Goal: Transaction & Acquisition: Purchase product/service

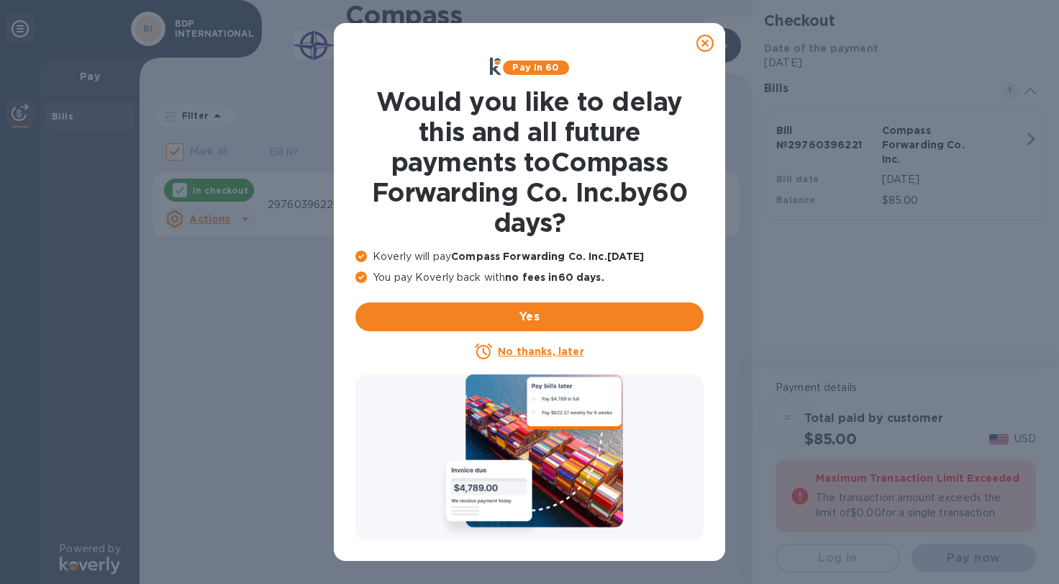
click at [531, 351] on u "No thanks, later" at bounding box center [541, 351] width 86 height 12
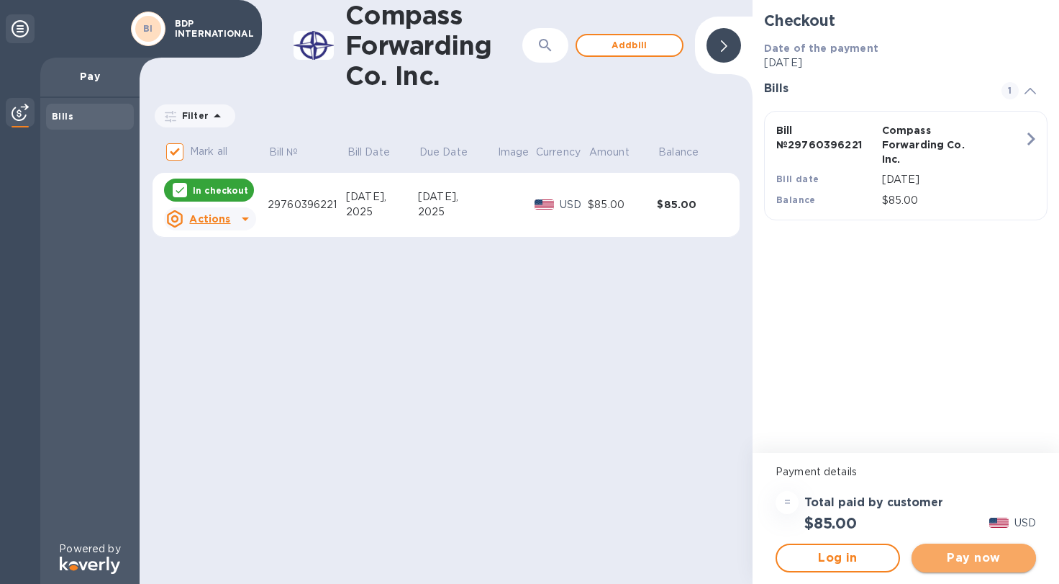
click at [966, 555] on span "Pay now" at bounding box center [973, 557] width 101 height 17
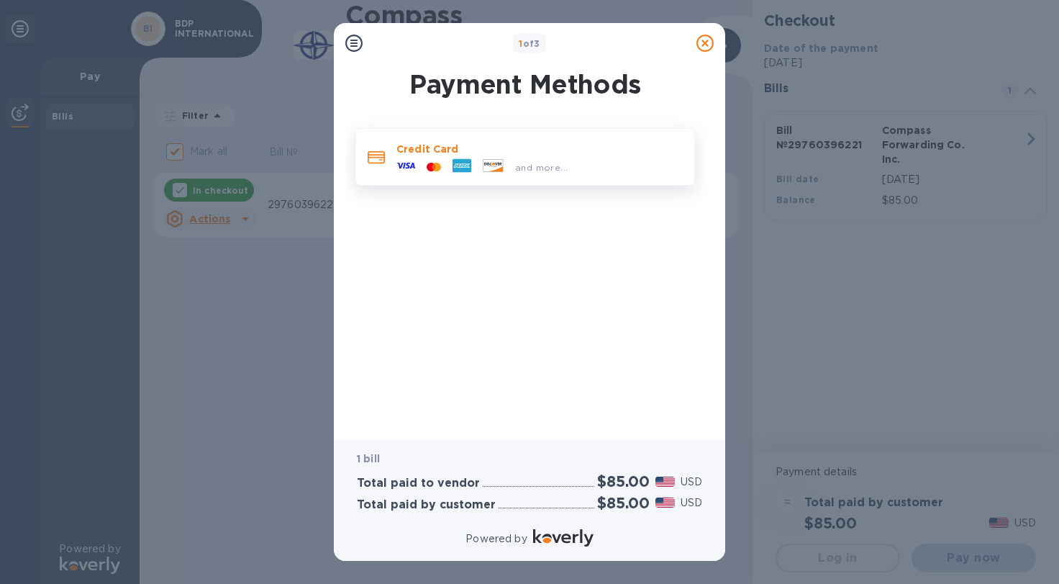
click at [437, 163] on icon at bounding box center [437, 166] width 7 height 9
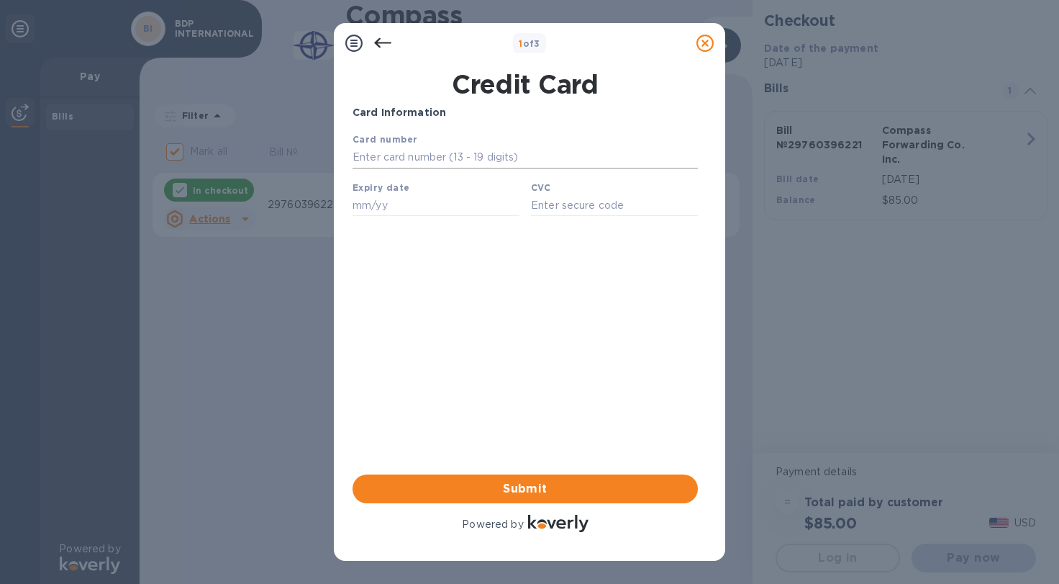
click at [390, 162] on input "text" at bounding box center [525, 158] width 345 height 22
type input "5522 9199 3180 872"
type input "09/25"
type input "051"
click at [483, 492] on span "Submit" at bounding box center [525, 488] width 322 height 17
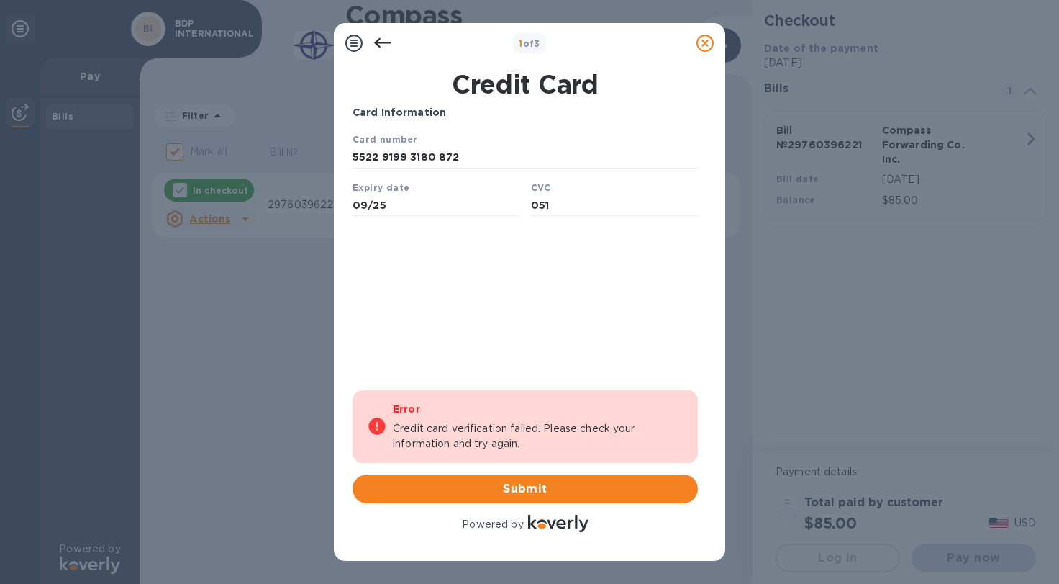
drag, startPoint x: 396, startPoint y: 152, endPoint x: 287, endPoint y: 130, distance: 110.8
click at [353, 132] on html "Card number 5522 9199 3180 872 Expiry date 09/25 CVC 051 Save" at bounding box center [525, 180] width 345 height 96
type input "[CREDIT_CARD_NUMBER]"
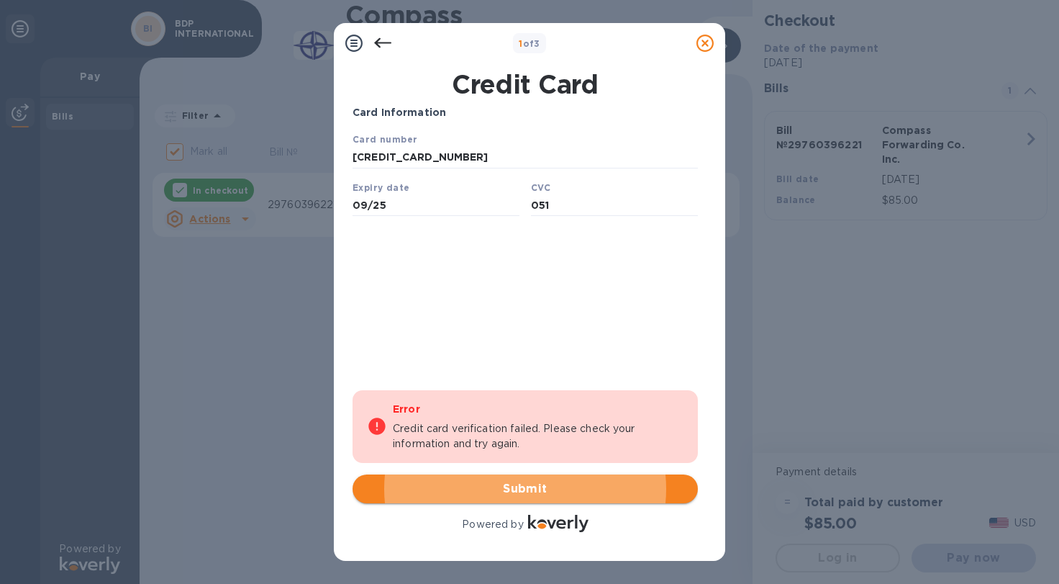
click at [503, 491] on span "Submit" at bounding box center [525, 488] width 322 height 17
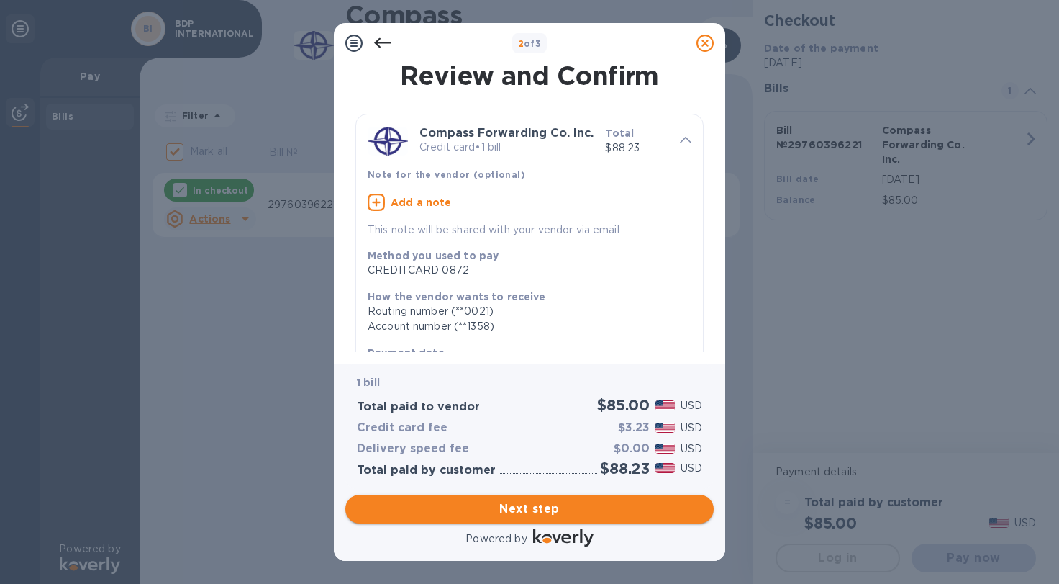
click at [571, 514] on span "Next step" at bounding box center [529, 508] width 345 height 17
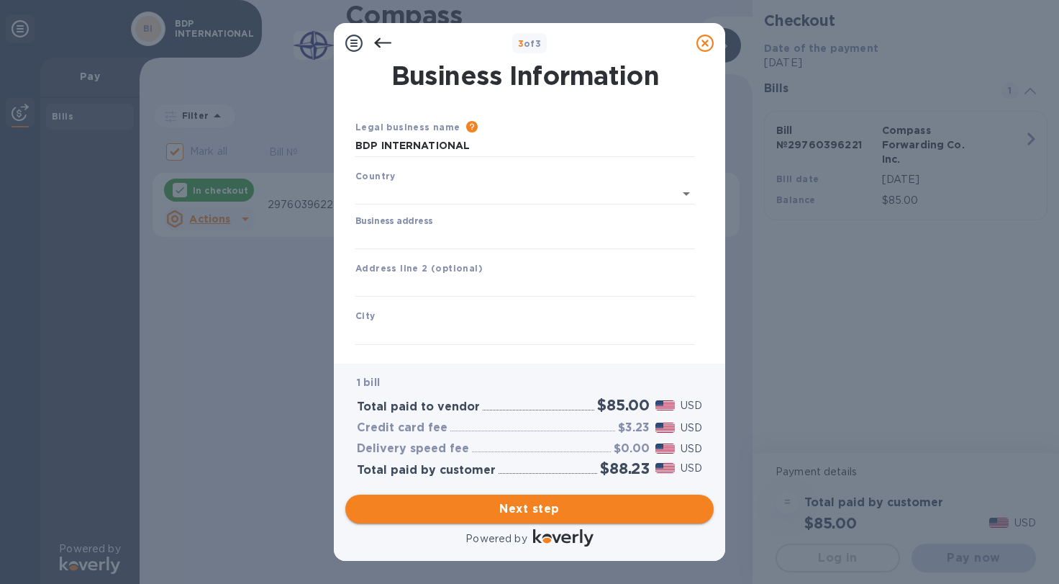
type input "[GEOGRAPHIC_DATA]"
click at [423, 228] on input "Business address" at bounding box center [525, 235] width 340 height 22
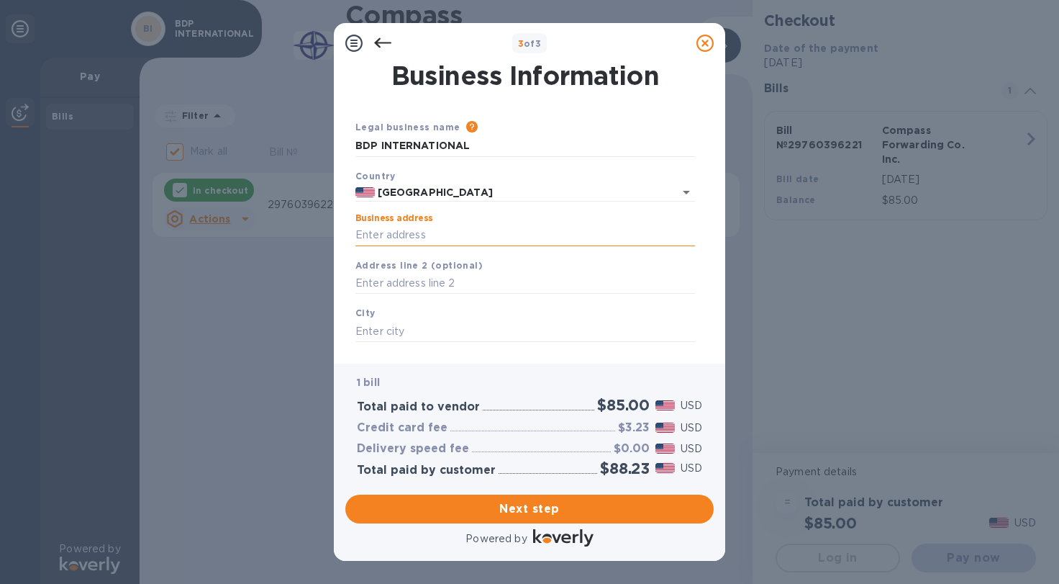
click at [423, 234] on input "Business address" at bounding box center [525, 235] width 340 height 22
click at [374, 329] on input "text" at bounding box center [525, 331] width 340 height 22
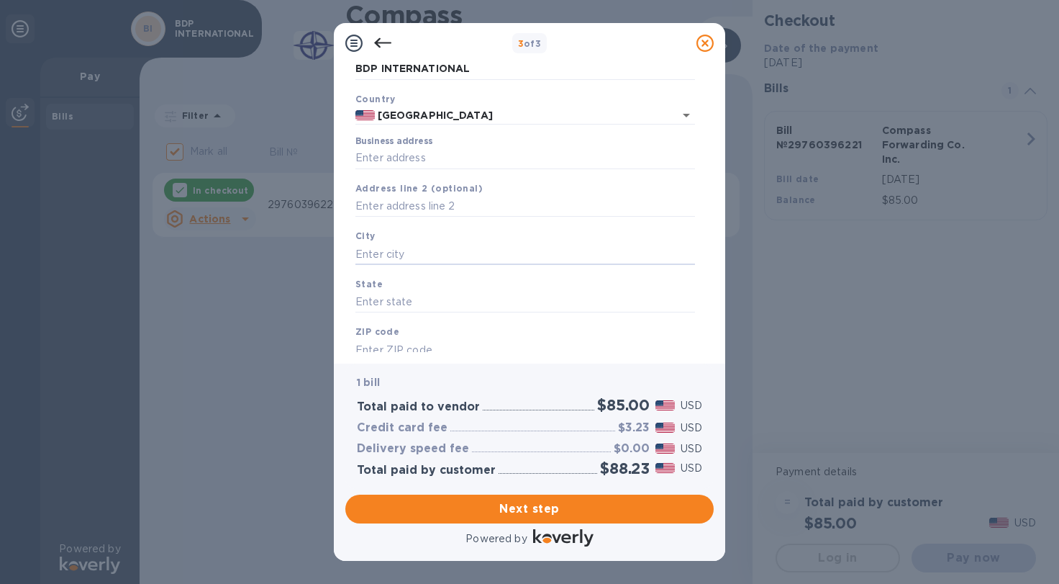
scroll to position [34, 0]
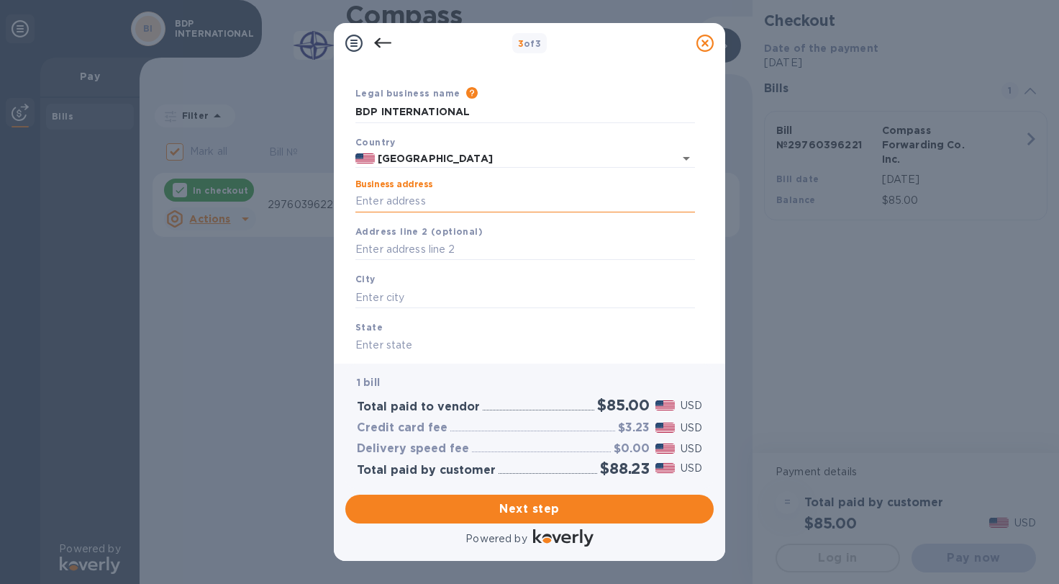
click at [399, 197] on input "Business address" at bounding box center [525, 202] width 340 height 22
click at [412, 199] on input "Business address" at bounding box center [525, 202] width 340 height 22
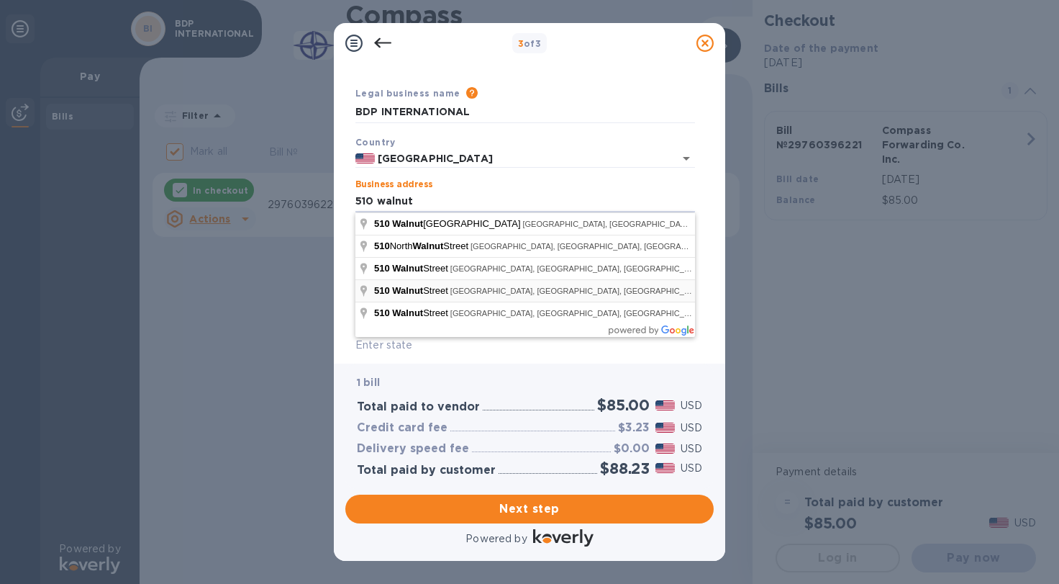
type input "[STREET_ADDRESS]"
type input "[GEOGRAPHIC_DATA]"
type input "PA"
type input "19106"
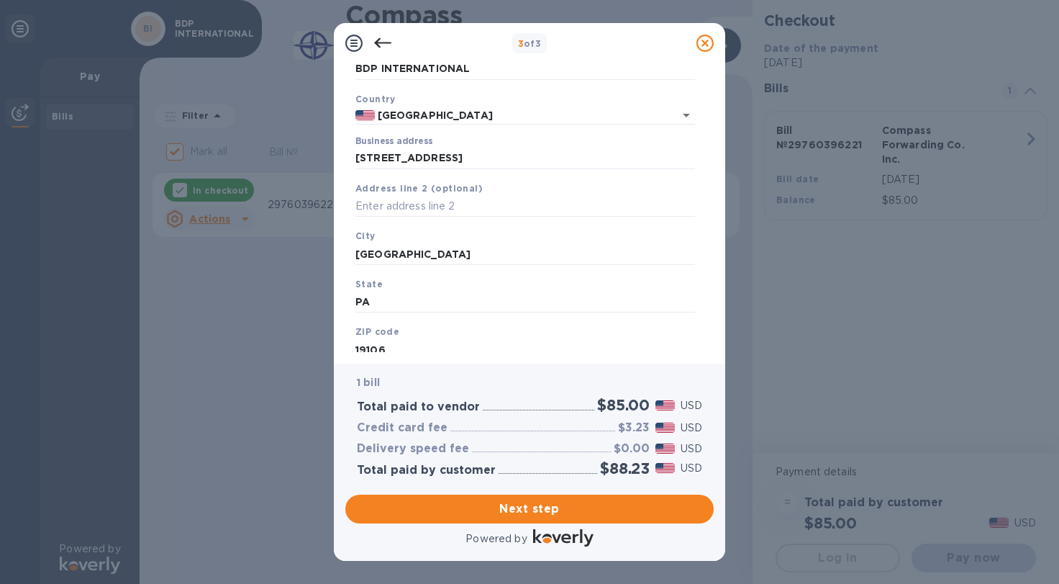
scroll to position [120, 0]
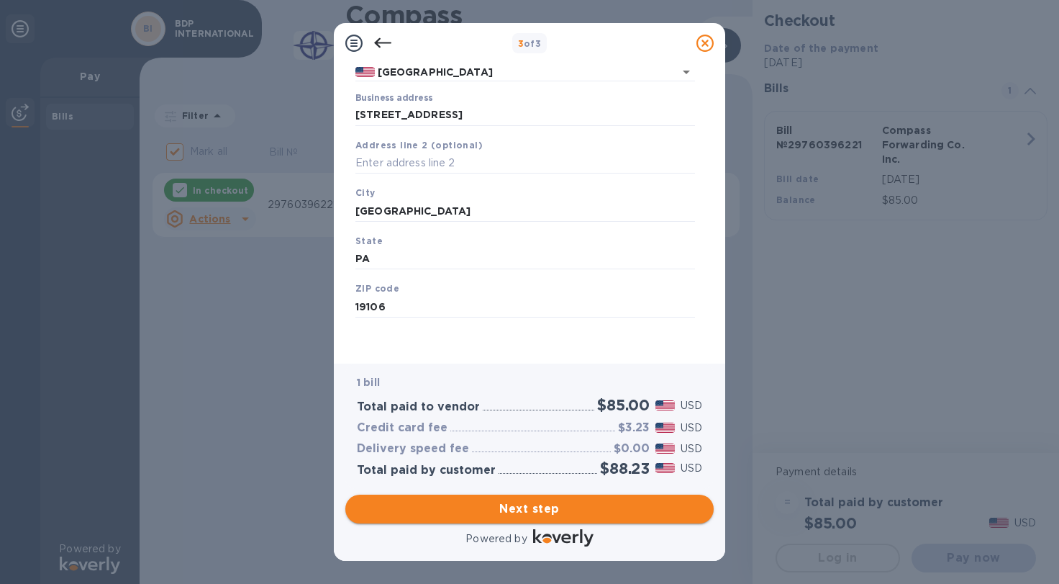
click at [428, 511] on span "Next step" at bounding box center [529, 508] width 345 height 17
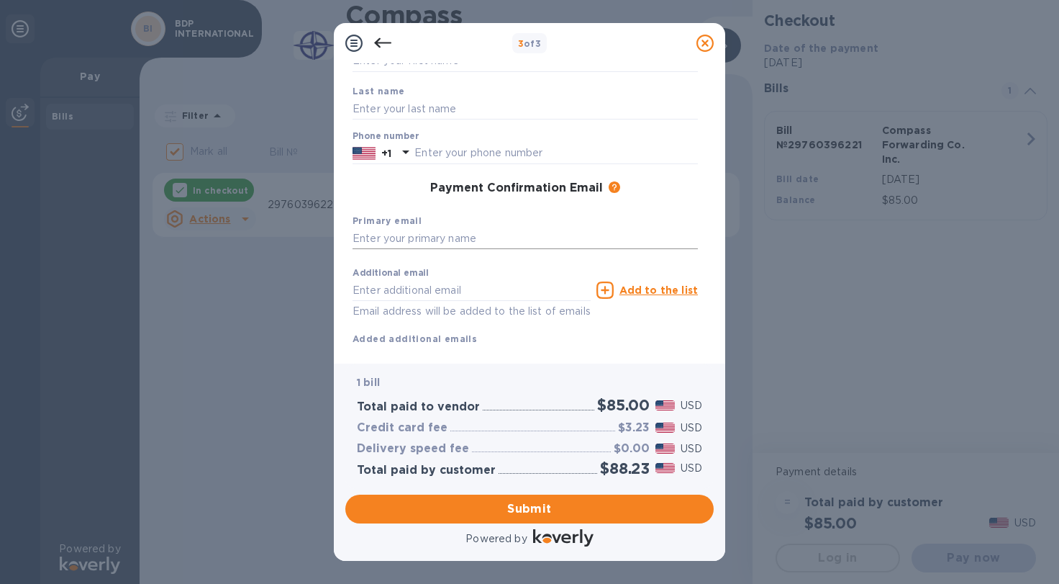
click at [437, 233] on input "text" at bounding box center [525, 239] width 345 height 22
type input "b"
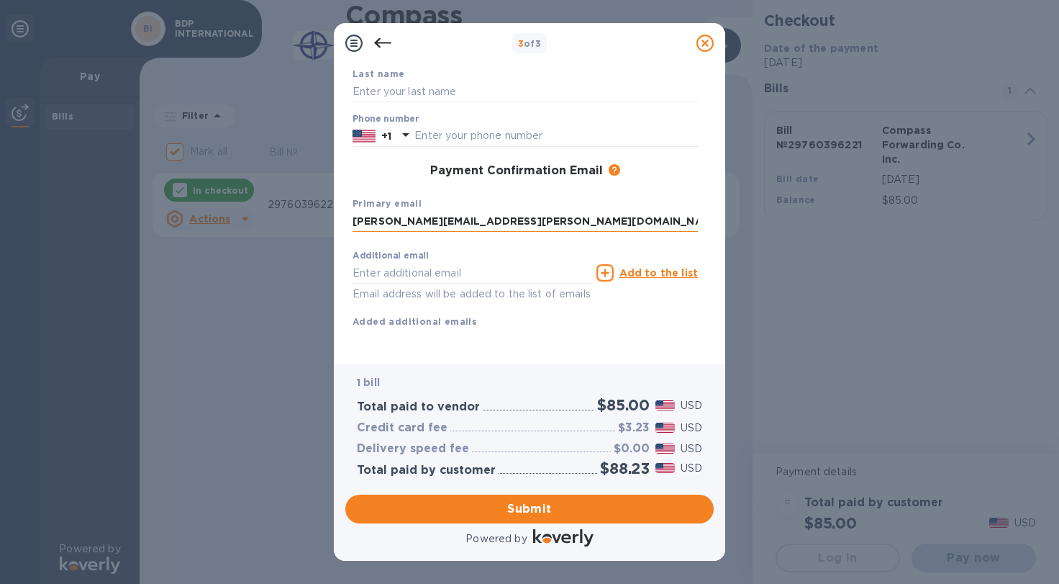
type input "[PERSON_NAME][EMAIL_ADDRESS][PERSON_NAME][DOMAIN_NAME]"
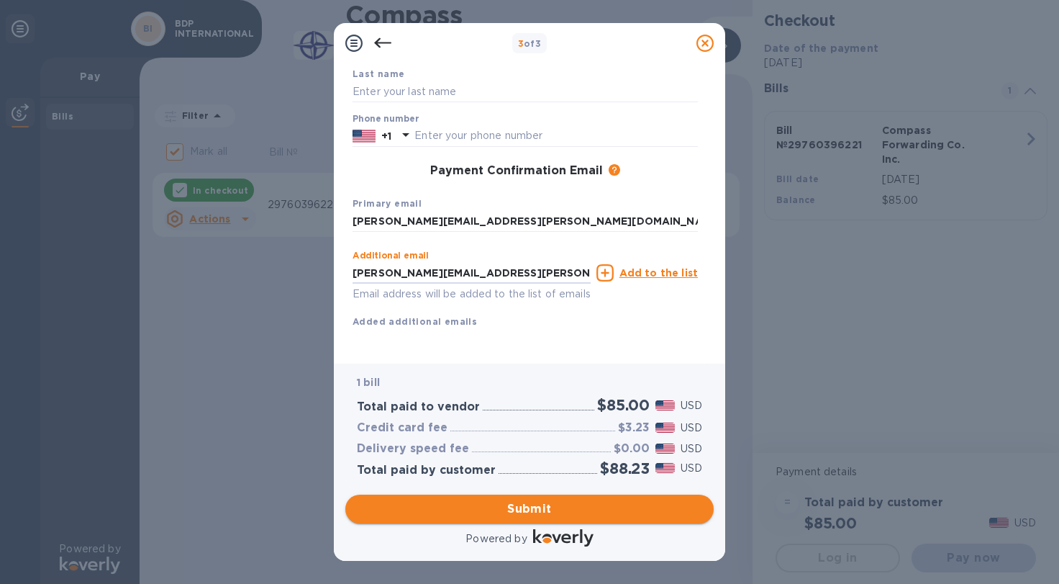
type input "[PERSON_NAME][EMAIL_ADDRESS][PERSON_NAME][DOMAIN_NAME]"
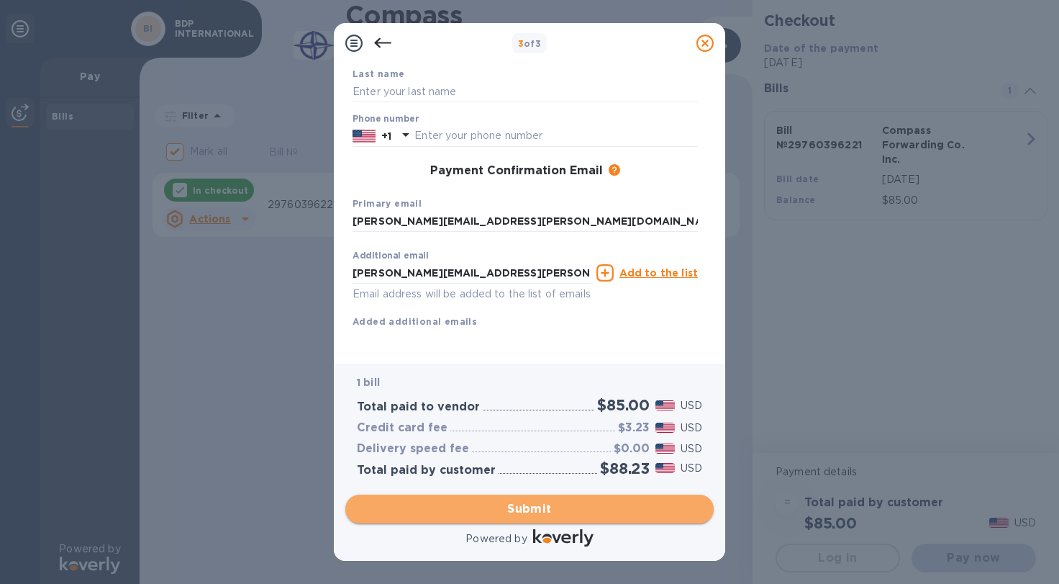
click at [480, 516] on span "Submit" at bounding box center [529, 508] width 345 height 17
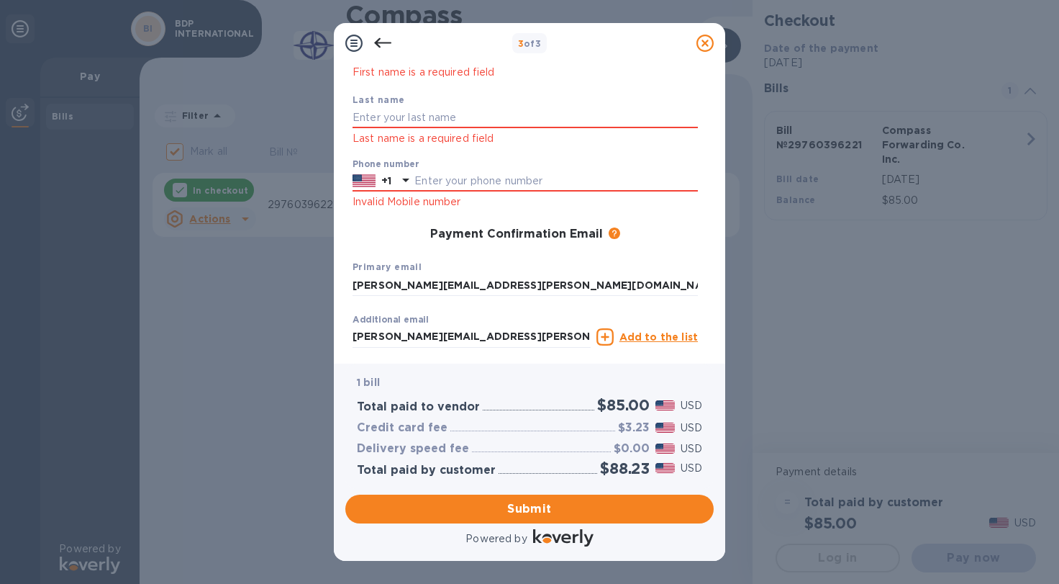
scroll to position [87, 0]
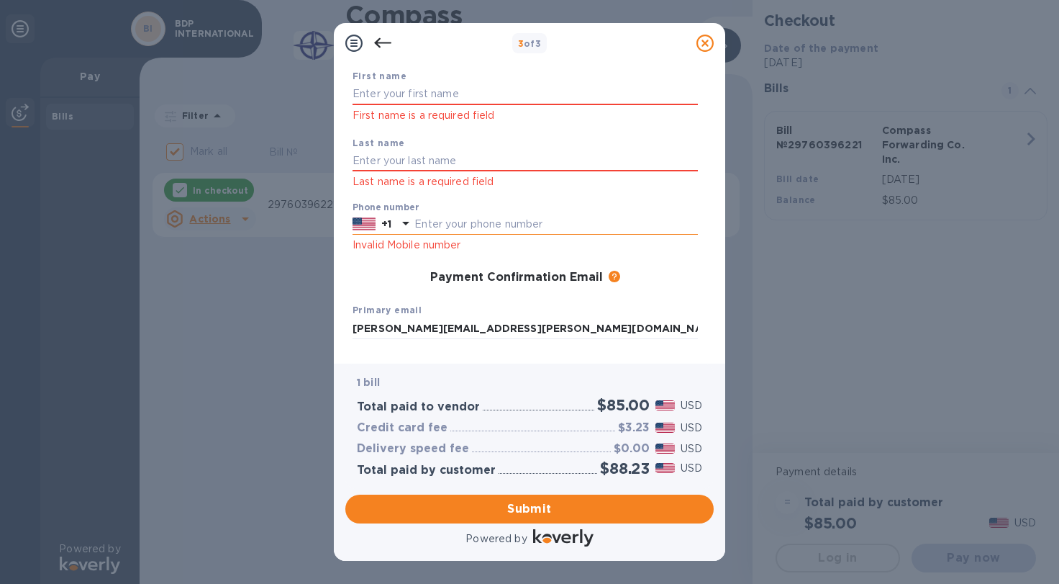
click at [426, 222] on input "text" at bounding box center [555, 225] width 283 height 22
click at [441, 219] on input "text" at bounding box center [555, 225] width 283 height 22
paste input "8172032333"
type input "8172032333"
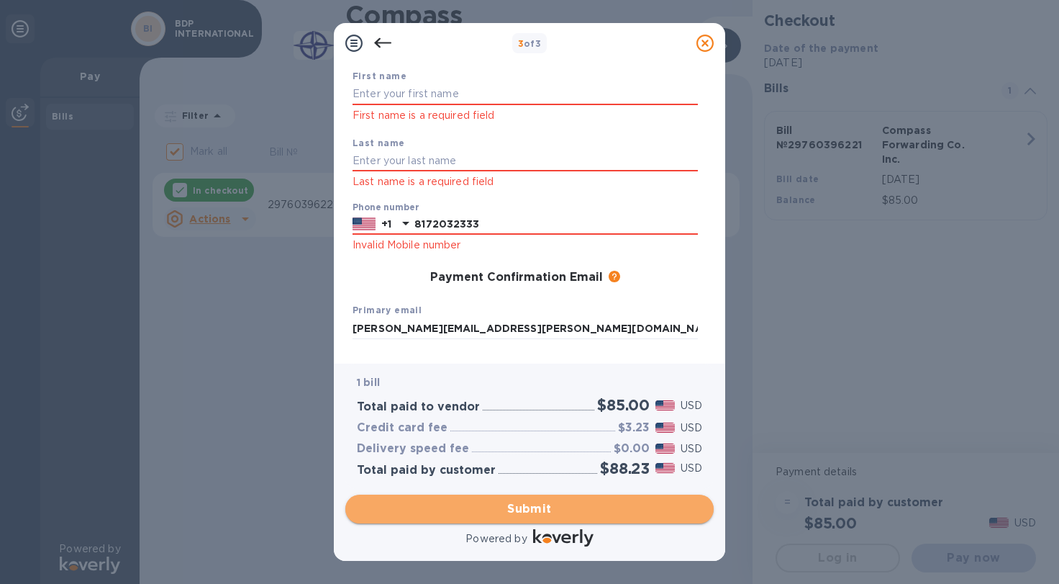
click at [492, 506] on span "Submit" at bounding box center [529, 508] width 345 height 17
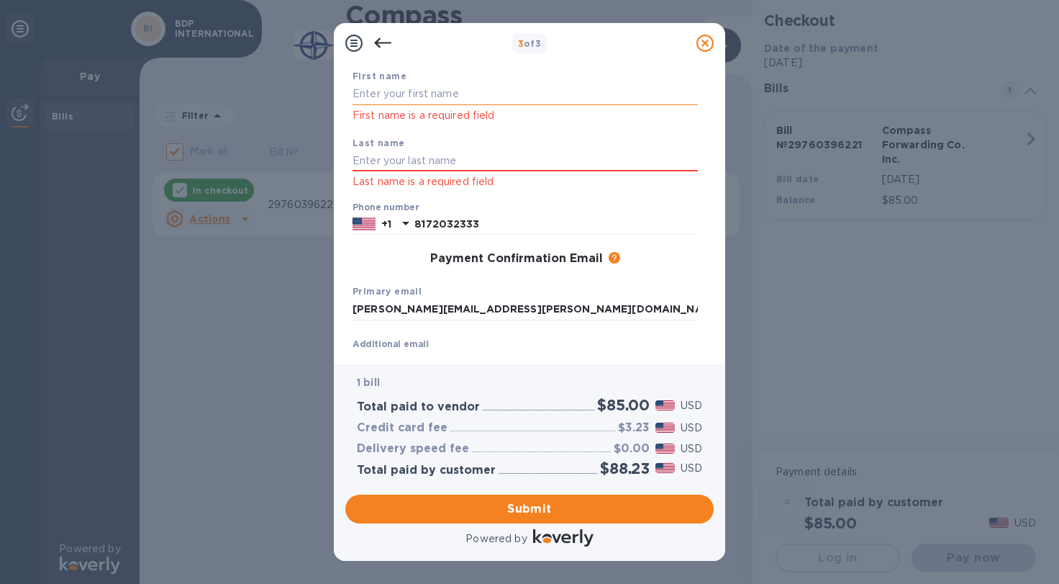
click at [403, 93] on input "text" at bounding box center [525, 94] width 345 height 22
type input "b"
type input "[PERSON_NAME]"
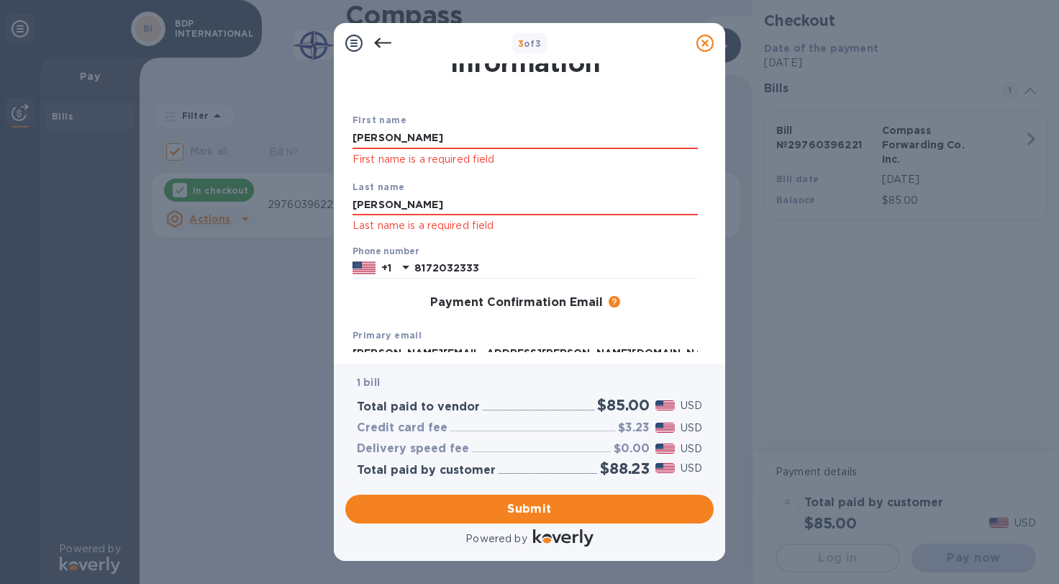
scroll to position [0, 0]
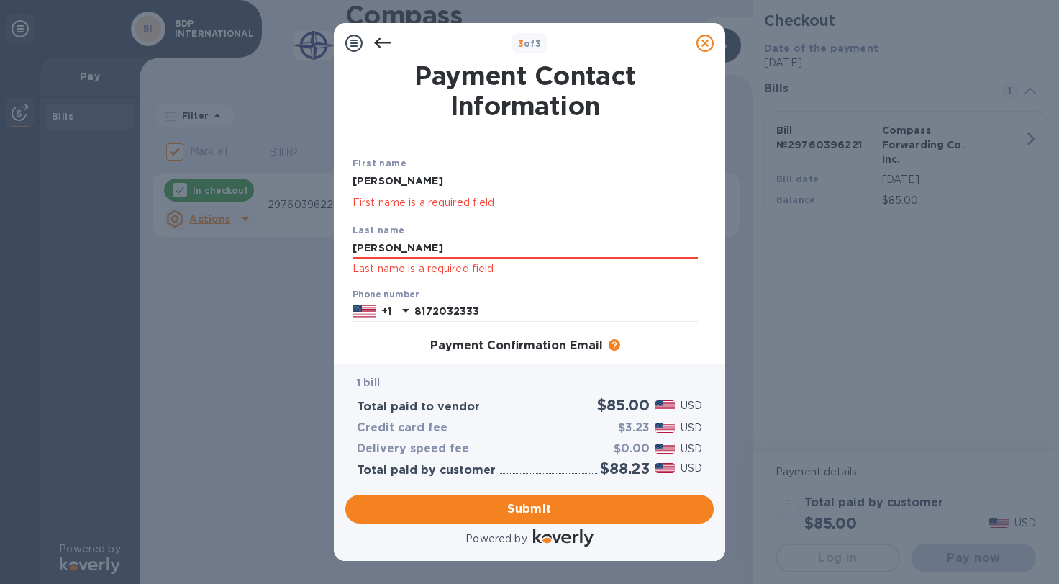
type input "[PERSON_NAME]"
click at [354, 182] on input "[PERSON_NAME]" at bounding box center [525, 182] width 345 height 22
type input "BDP INTERNATIONAL - [PERSON_NAME]"
click at [469, 509] on span "Submit" at bounding box center [529, 508] width 345 height 17
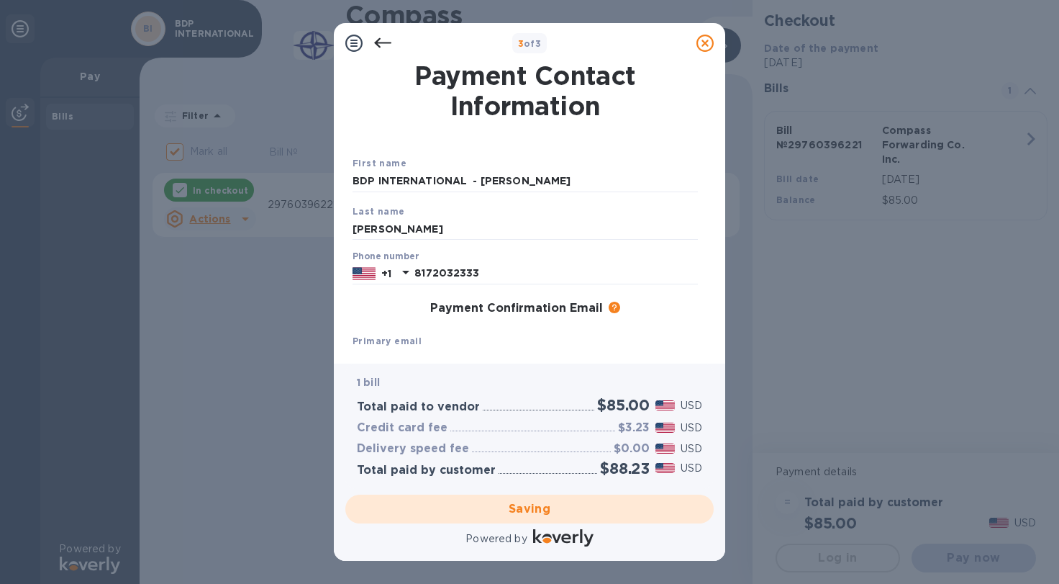
checkbox input "false"
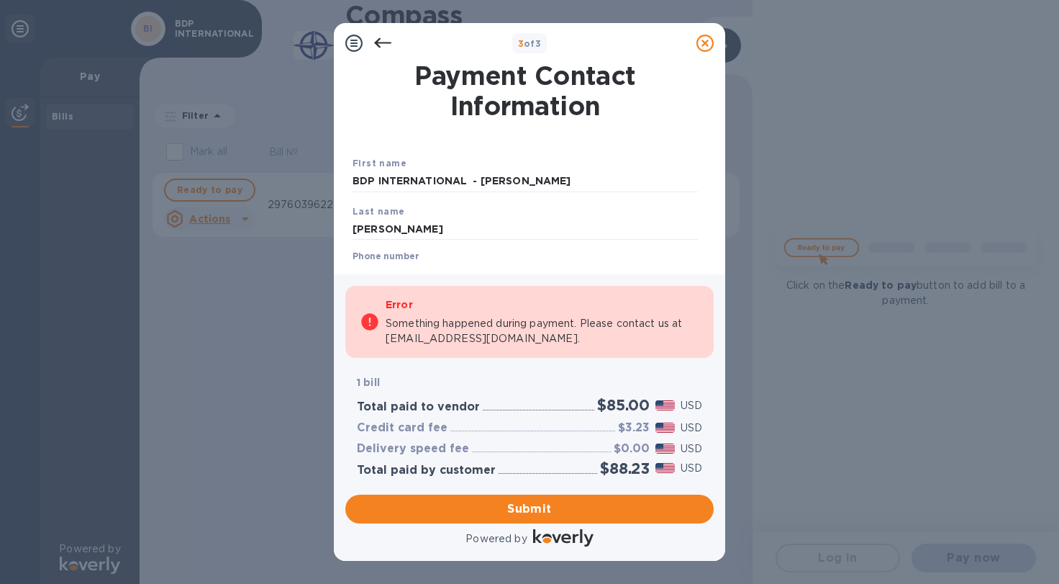
click at [386, 42] on icon at bounding box center [382, 43] width 17 height 17
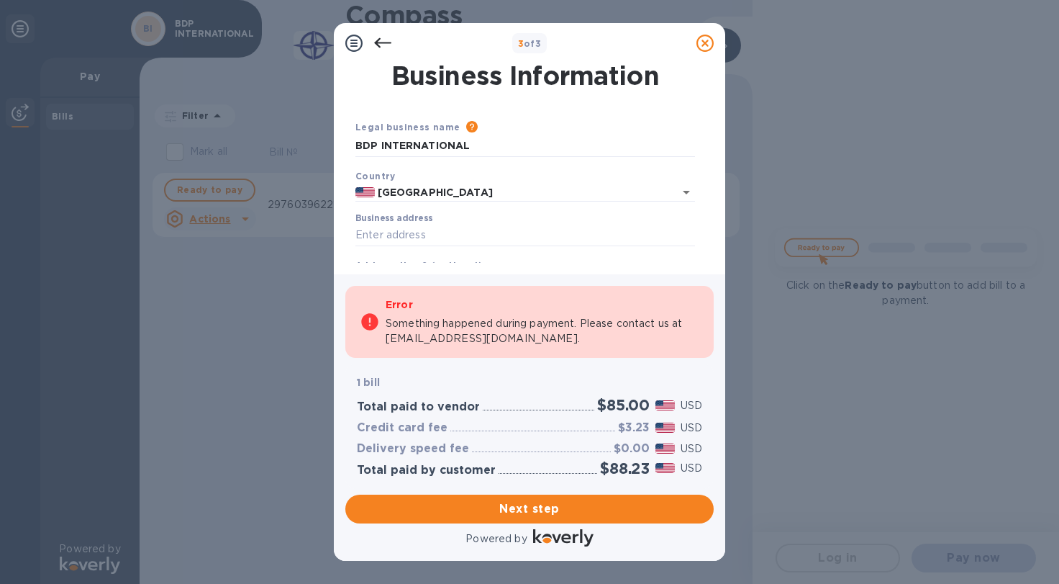
scroll to position [30, 0]
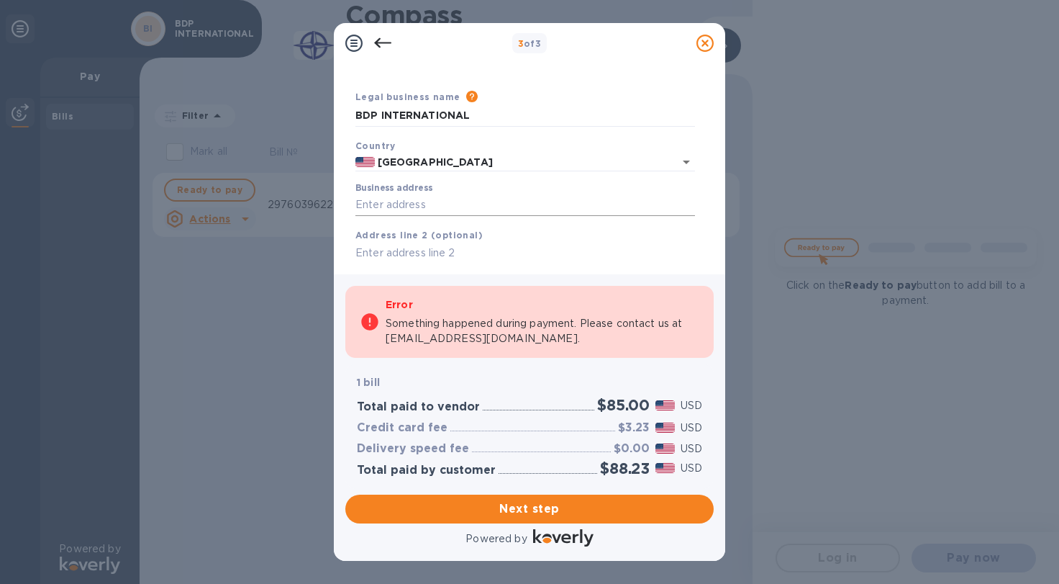
click at [419, 204] on input "Business address" at bounding box center [525, 205] width 340 height 22
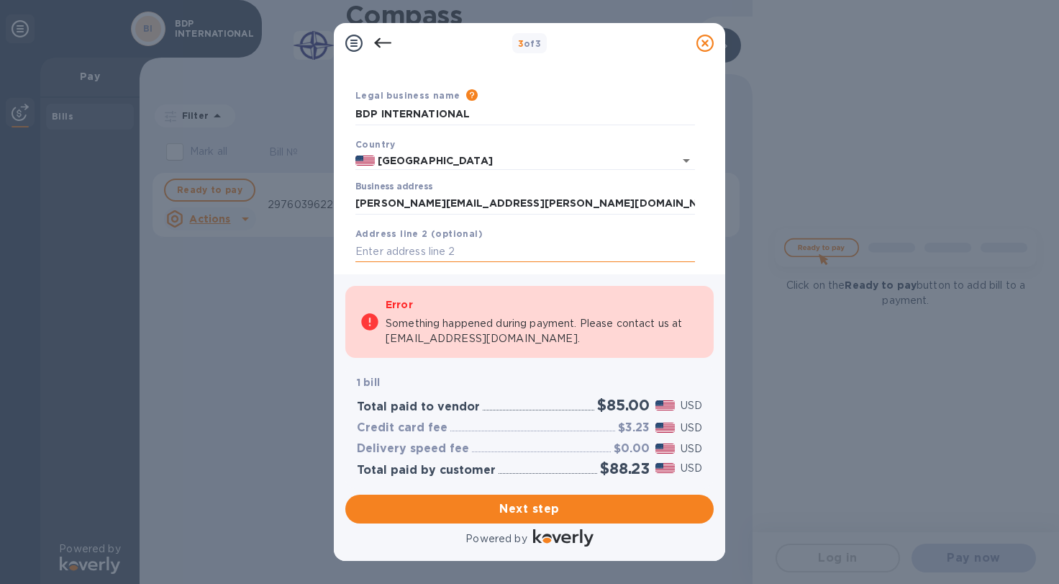
click at [417, 248] on input "text" at bounding box center [525, 252] width 340 height 22
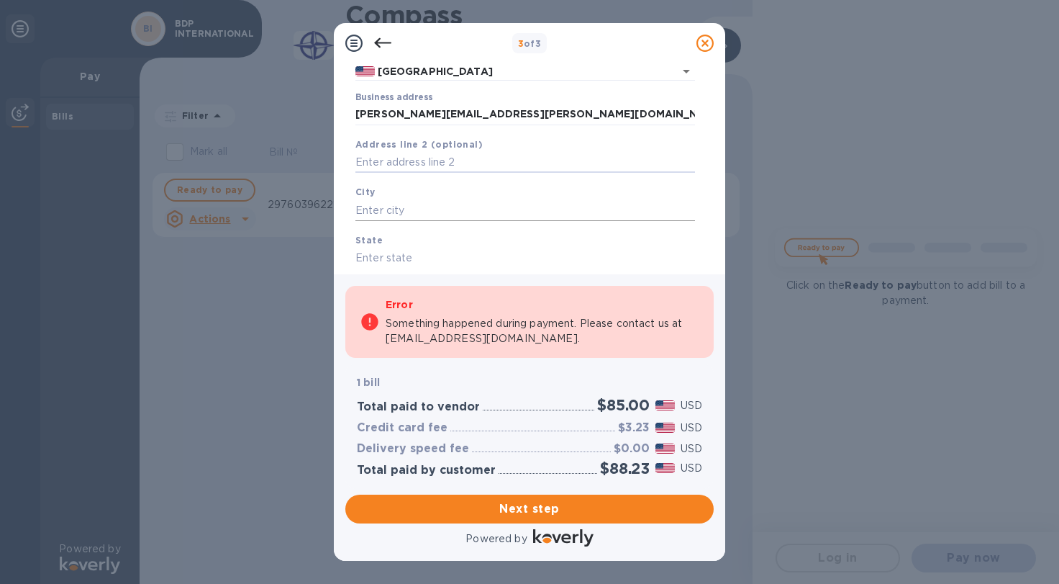
scroll to position [61, 0]
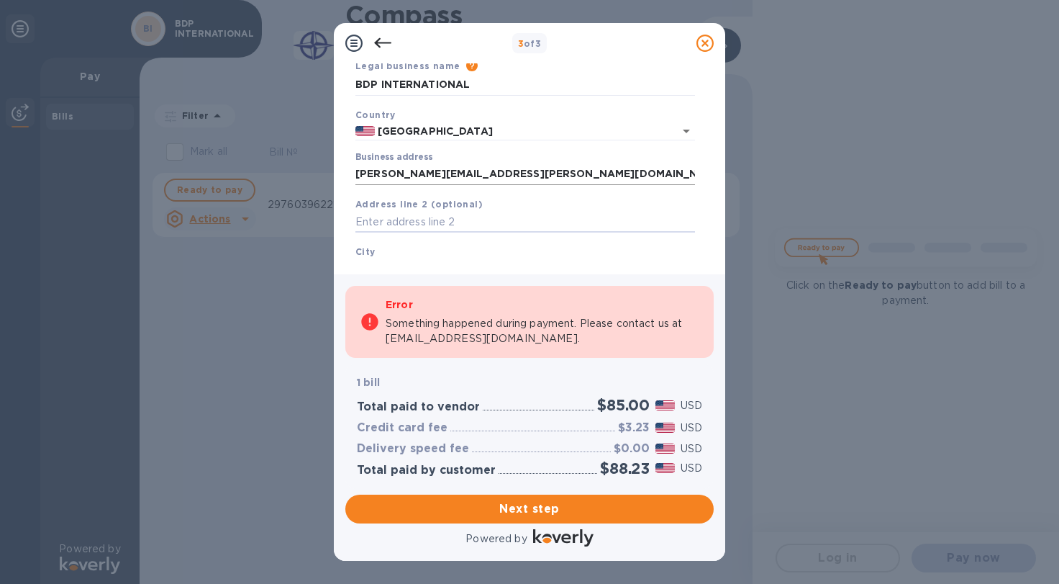
click at [553, 172] on input "[PERSON_NAME][EMAIL_ADDRESS][PERSON_NAME][DOMAIN_NAME]" at bounding box center [525, 174] width 340 height 22
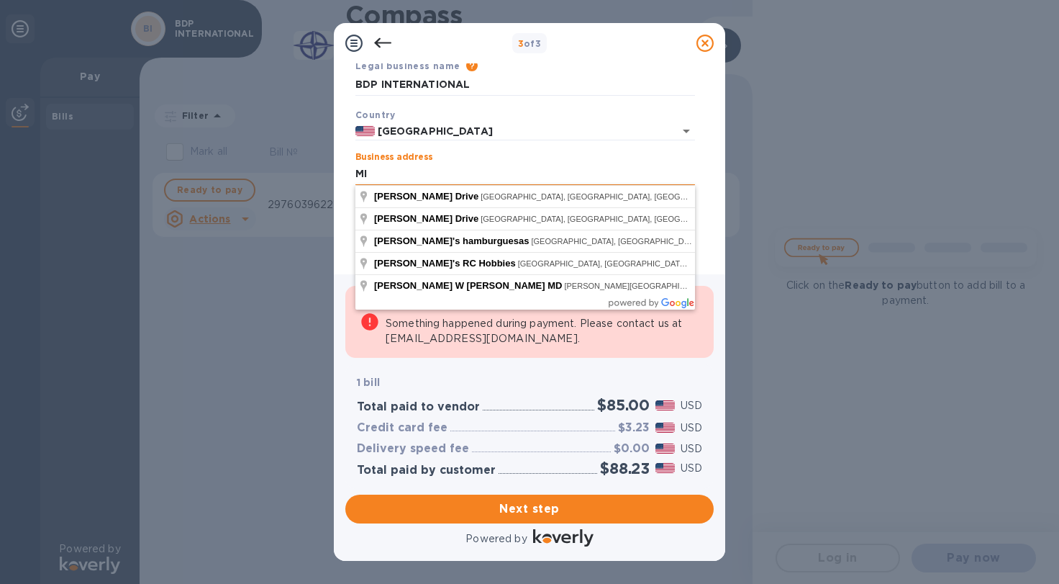
type input "M"
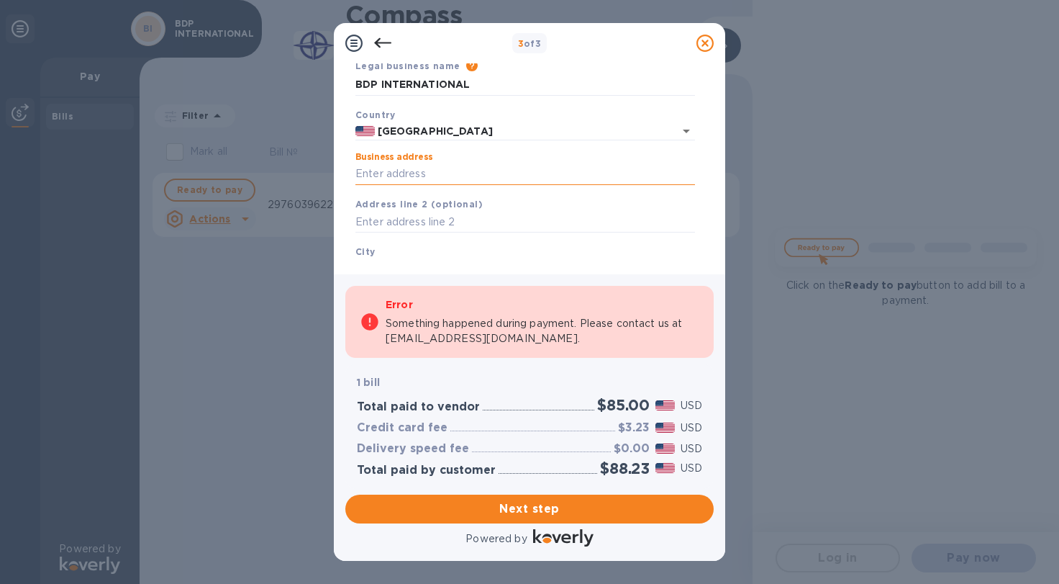
click at [405, 177] on input "Business address" at bounding box center [525, 174] width 340 height 22
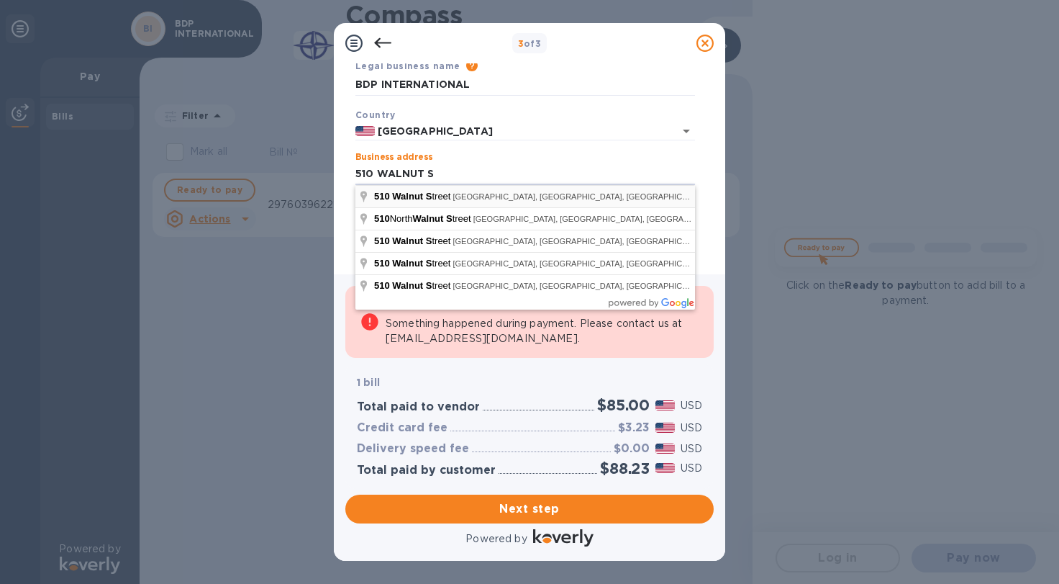
type input "[STREET_ADDRESS]"
type input "[GEOGRAPHIC_DATA]"
type input "PA"
type input "19106"
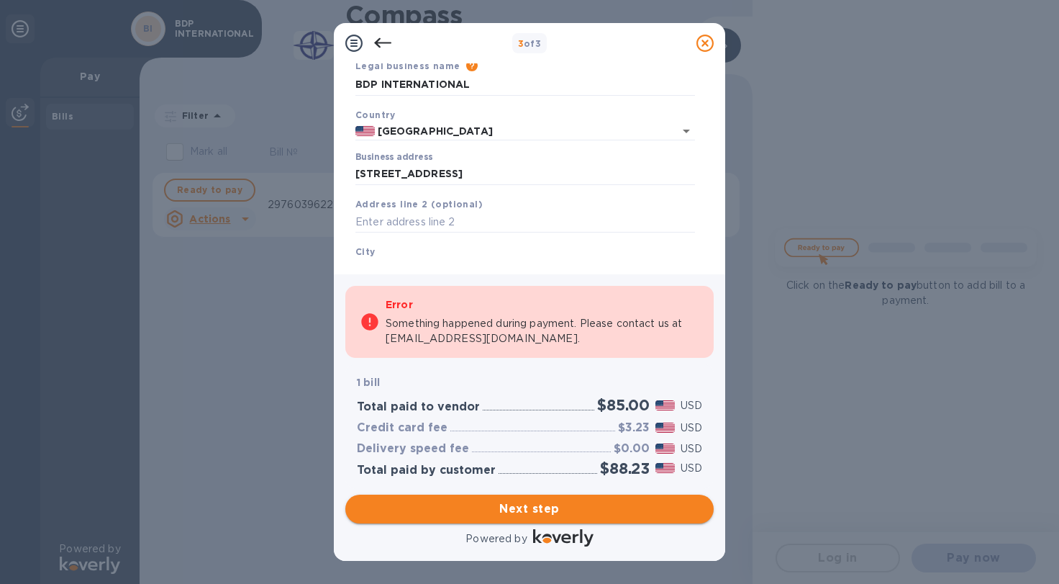
click at [525, 510] on span "Next step" at bounding box center [529, 508] width 345 height 17
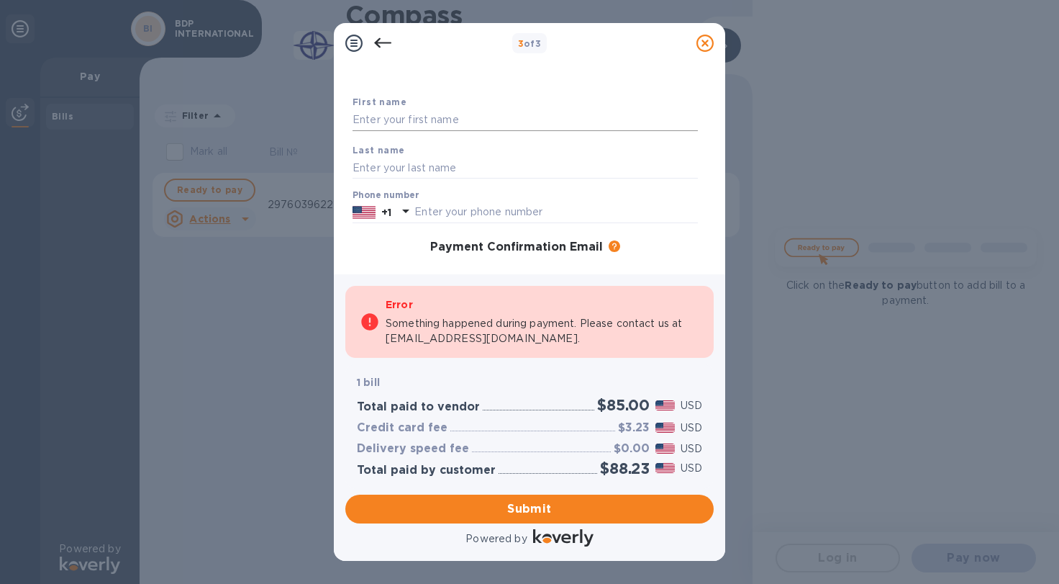
click at [425, 124] on input "text" at bounding box center [525, 120] width 345 height 22
type input "[PERSON_NAME]"
click at [437, 205] on input "text" at bounding box center [555, 212] width 283 height 22
paste input "8172032333"
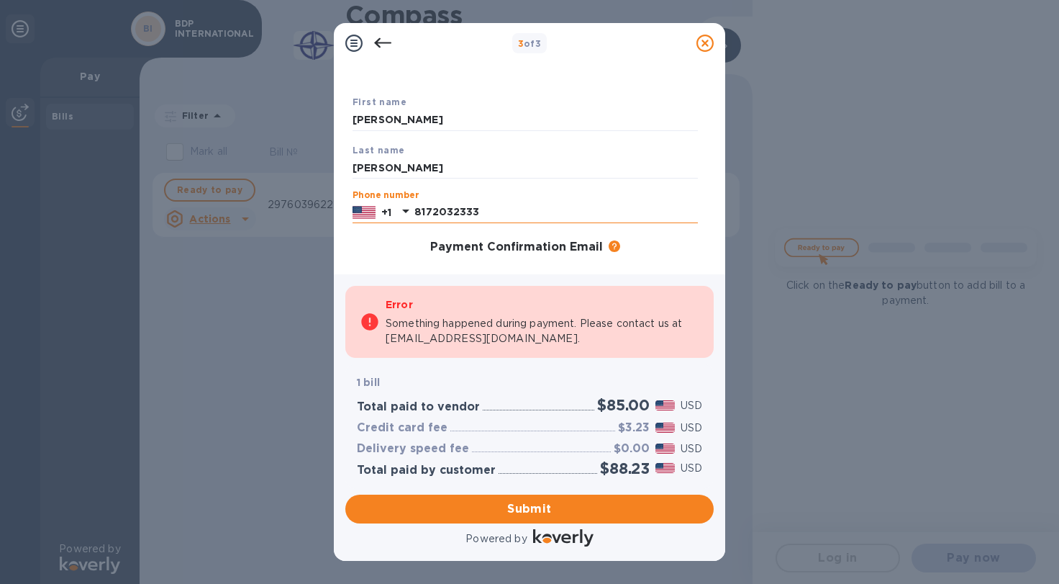
click at [523, 210] on input "8172032333" at bounding box center [555, 212] width 283 height 22
type input "8172032333"
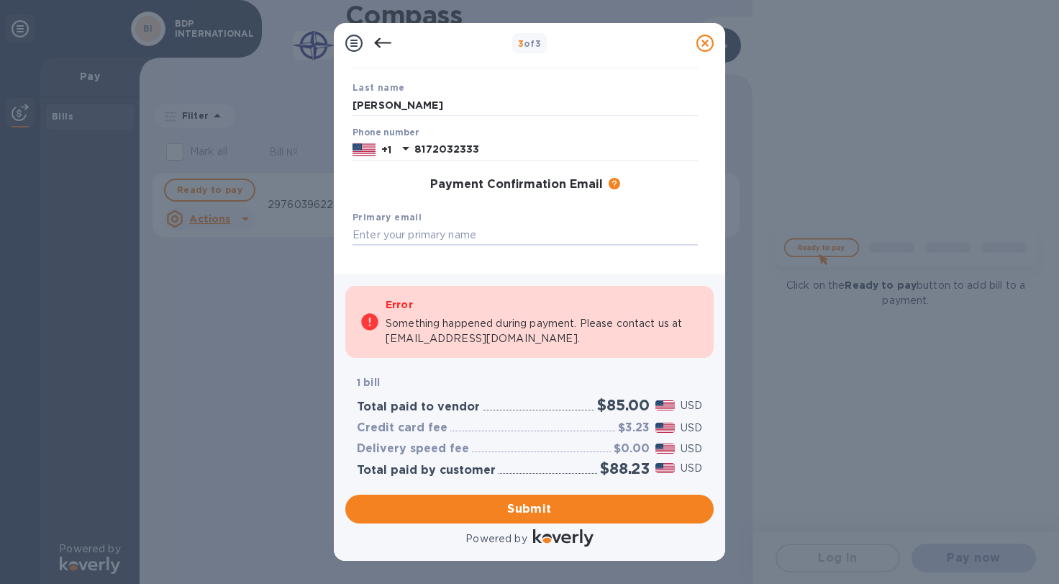
scroll to position [153, 0]
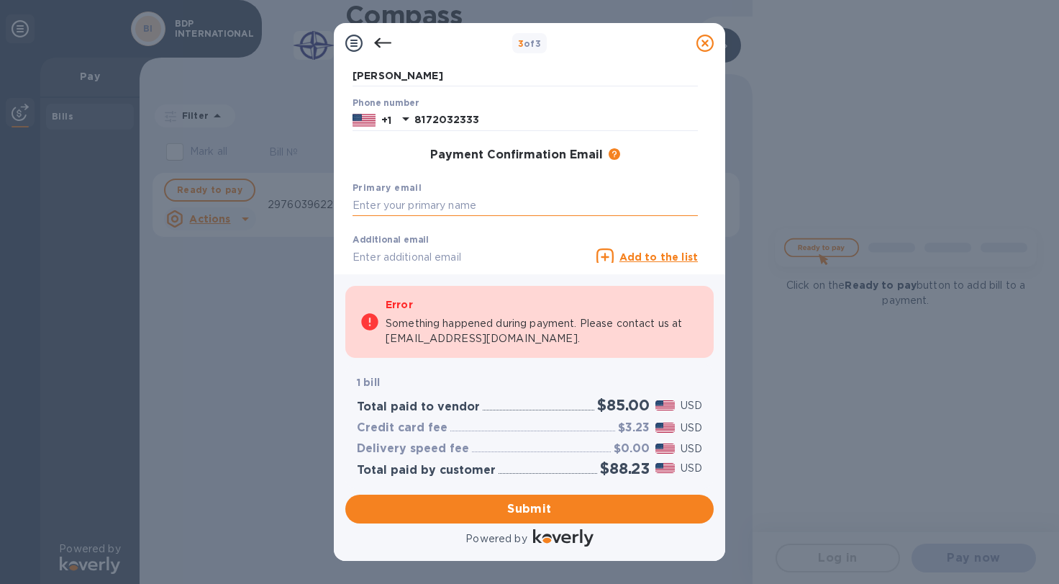
click at [392, 207] on input "text" at bounding box center [525, 206] width 345 height 22
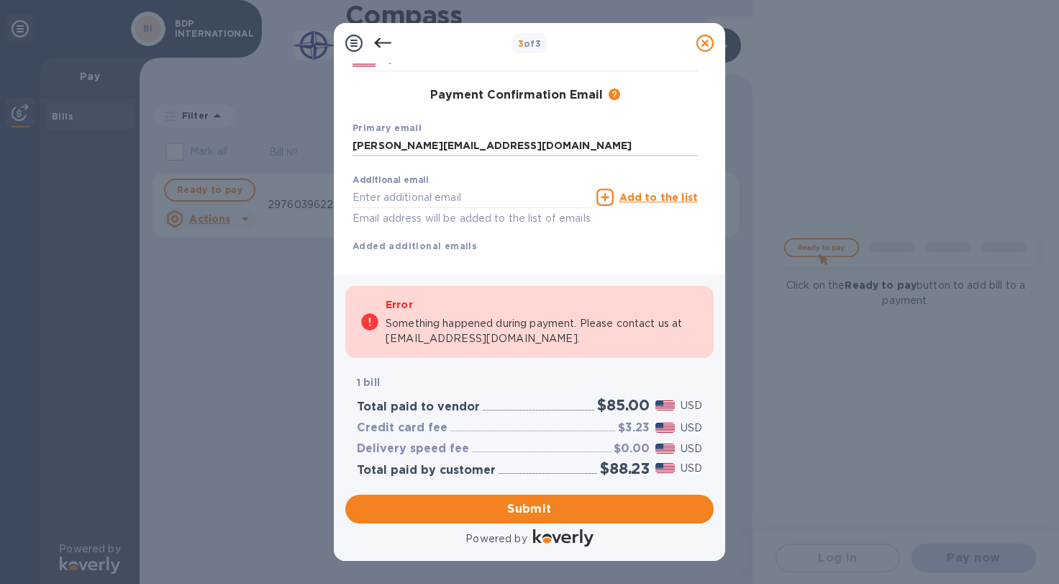
scroll to position [243, 0]
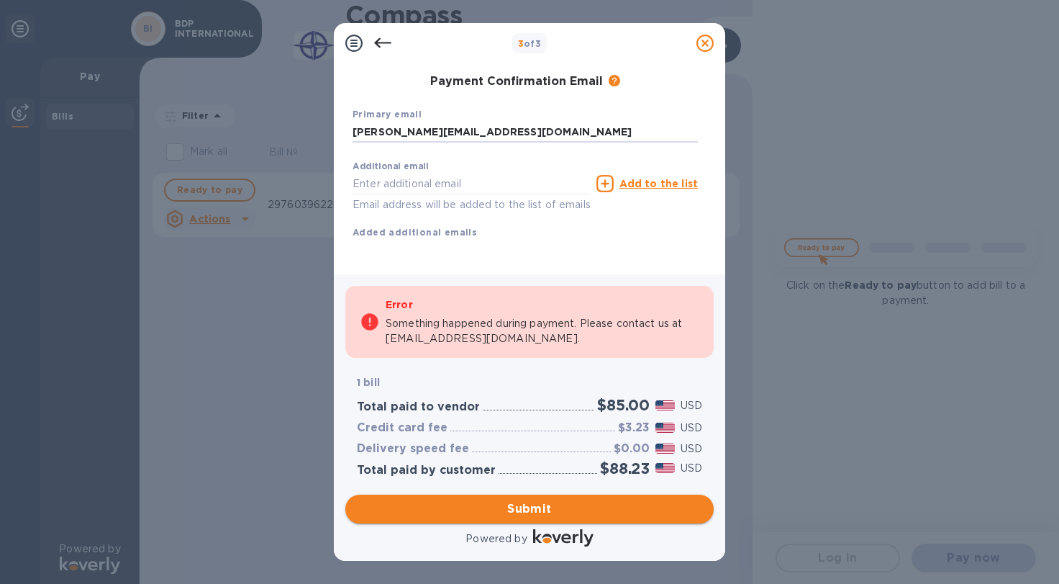
type input "[PERSON_NAME][EMAIL_ADDRESS][DOMAIN_NAME]"
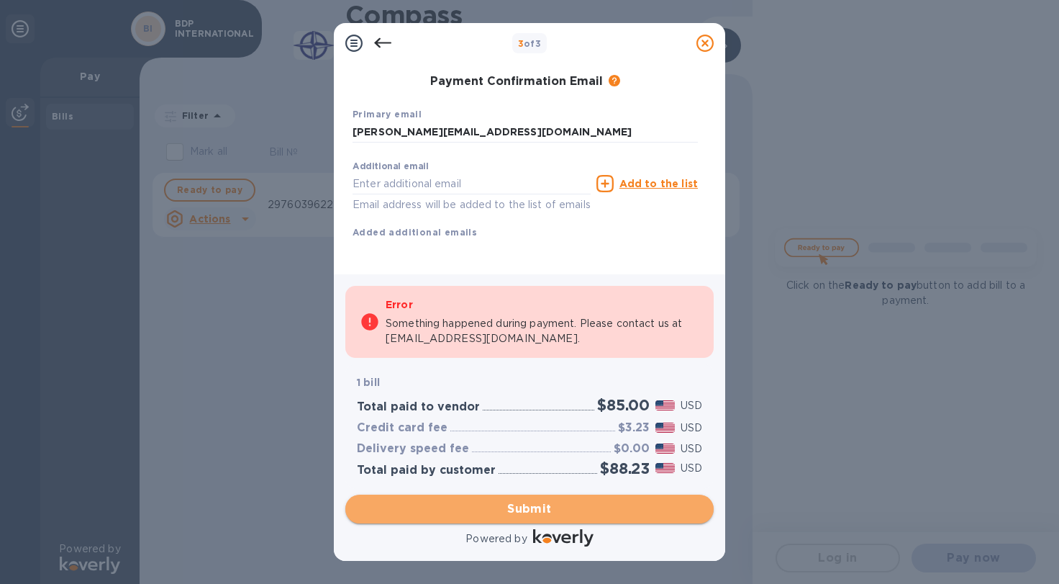
click at [471, 507] on span "Submit" at bounding box center [529, 508] width 345 height 17
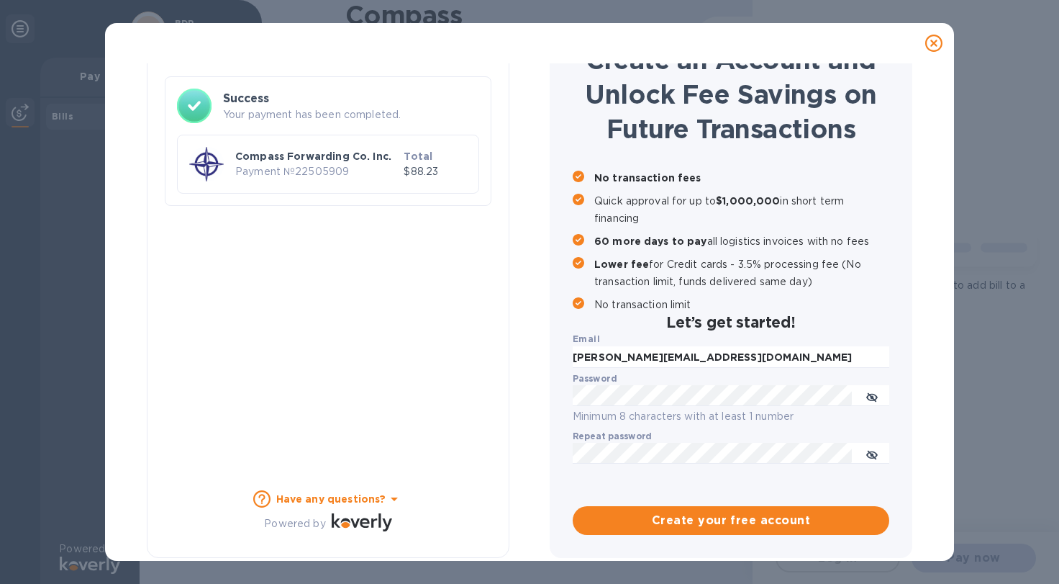
scroll to position [0, 0]
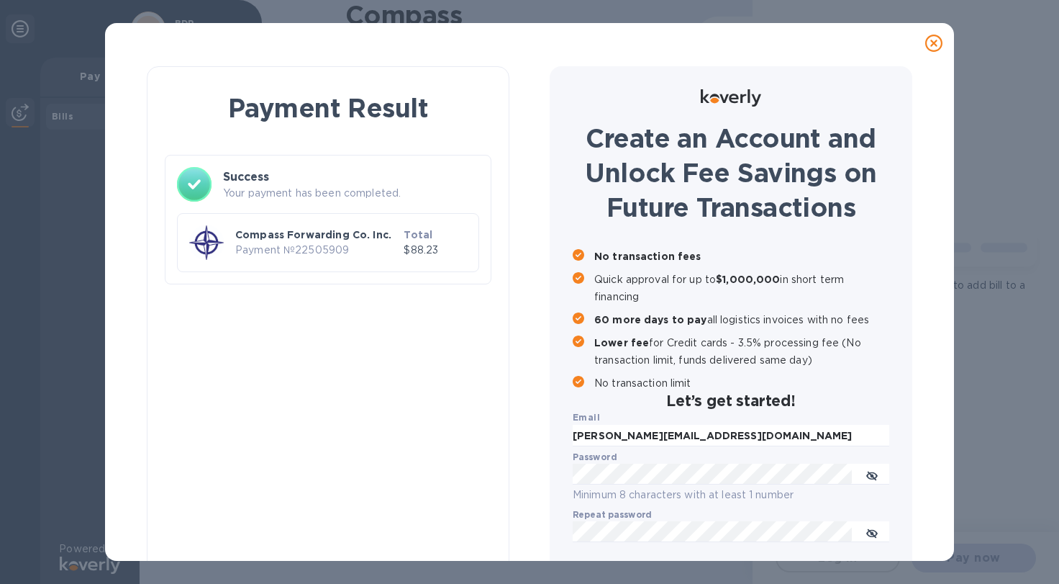
click at [280, 240] on p "Compass Forwarding Co. Inc." at bounding box center [316, 234] width 163 height 14
click at [208, 244] on img at bounding box center [206, 242] width 35 height 35
click at [930, 42] on icon at bounding box center [933, 43] width 17 height 17
